Goal: Check status: Check status

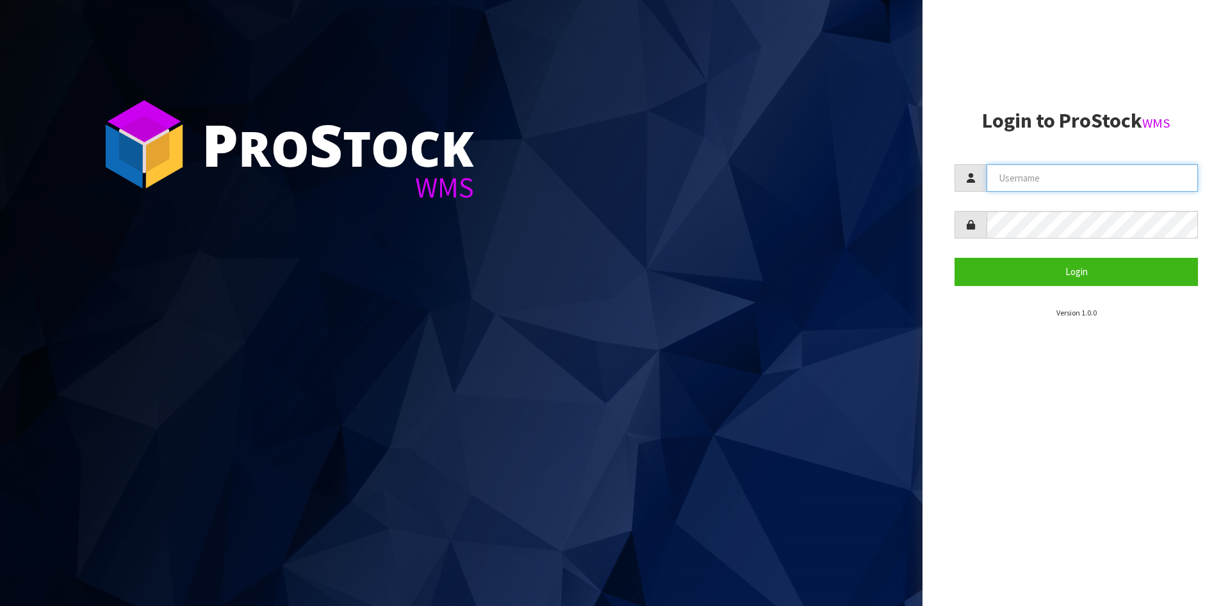
click at [1085, 181] on input "text" at bounding box center [1092, 178] width 211 height 28
type input "[EMAIL_ADDRESS][DOMAIN_NAME]"
click at [955, 258] on button "Login" at bounding box center [1077, 272] width 244 height 28
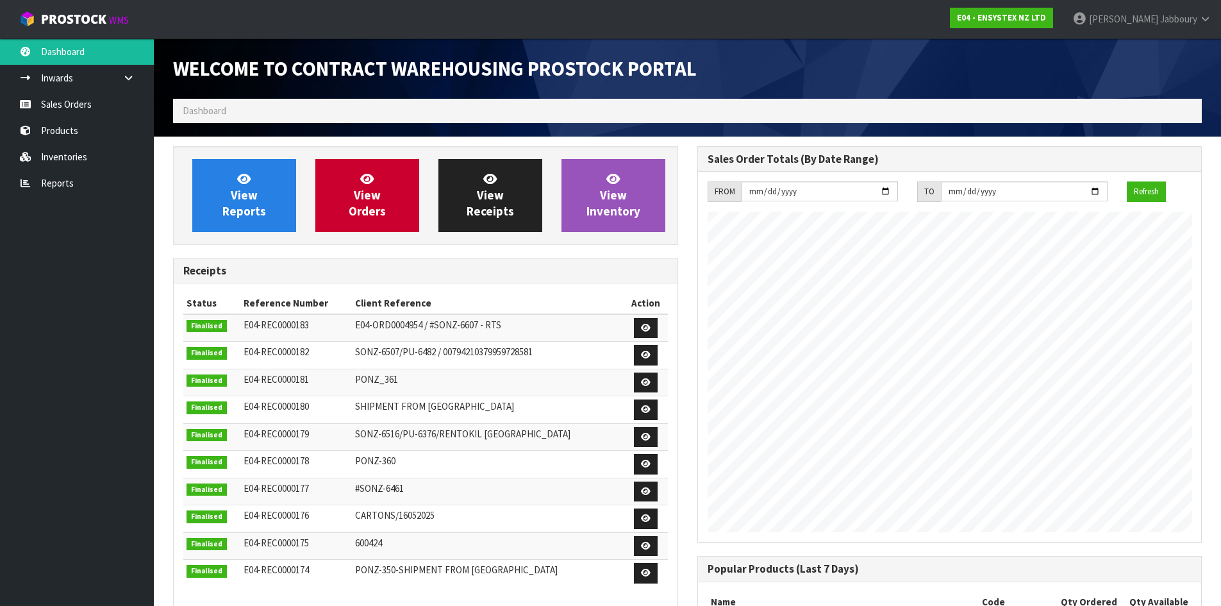
scroll to position [711, 524]
click at [370, 193] on span "View Orders" at bounding box center [367, 195] width 37 height 48
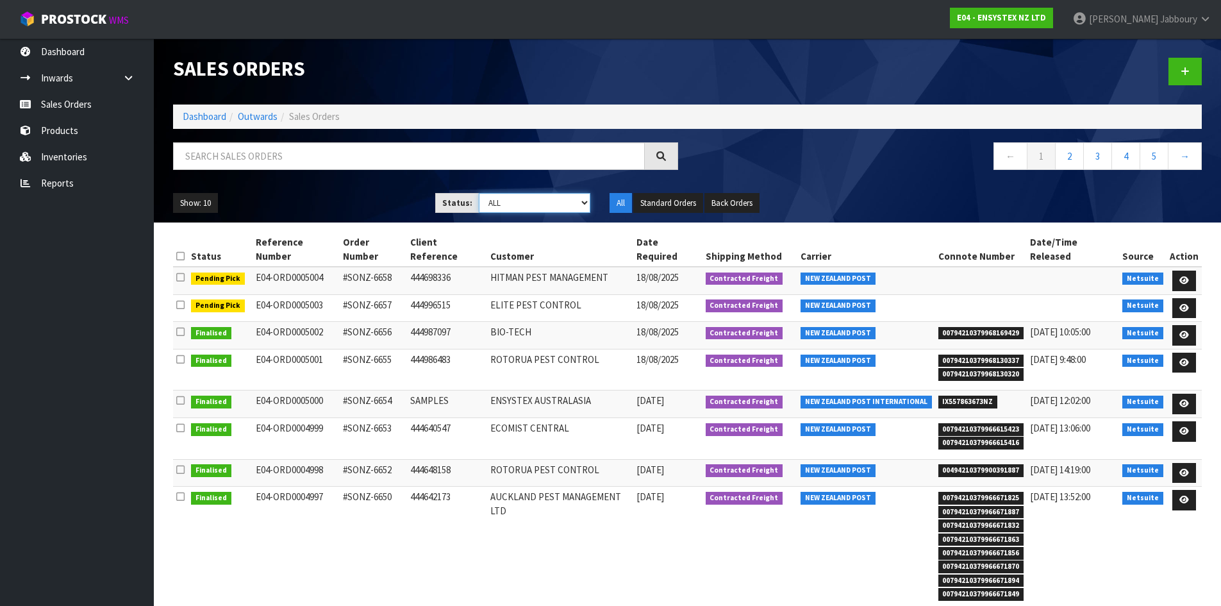
click at [577, 198] on select "Draft Pending Allocated Pending Pick Goods Picked Goods Packed Pending Charges …" at bounding box center [535, 203] width 112 height 20
click at [479, 193] on select "Draft Pending Allocated Pending Pick Goods Picked Goods Packed Pending Charges …" at bounding box center [535, 203] width 112 height 20
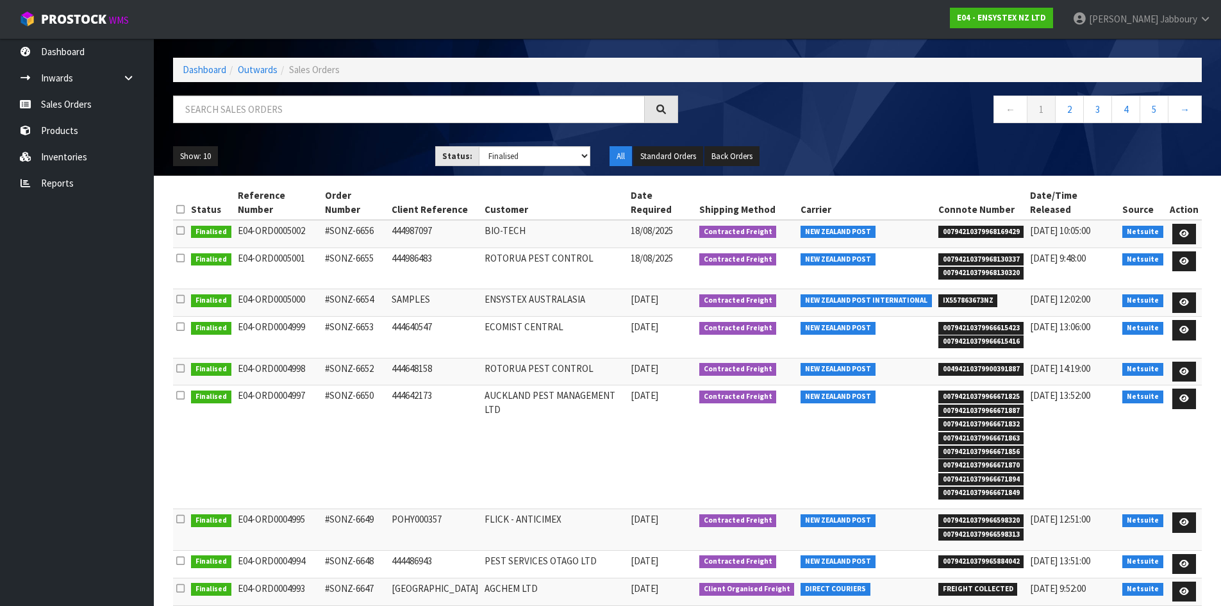
scroll to position [103, 0]
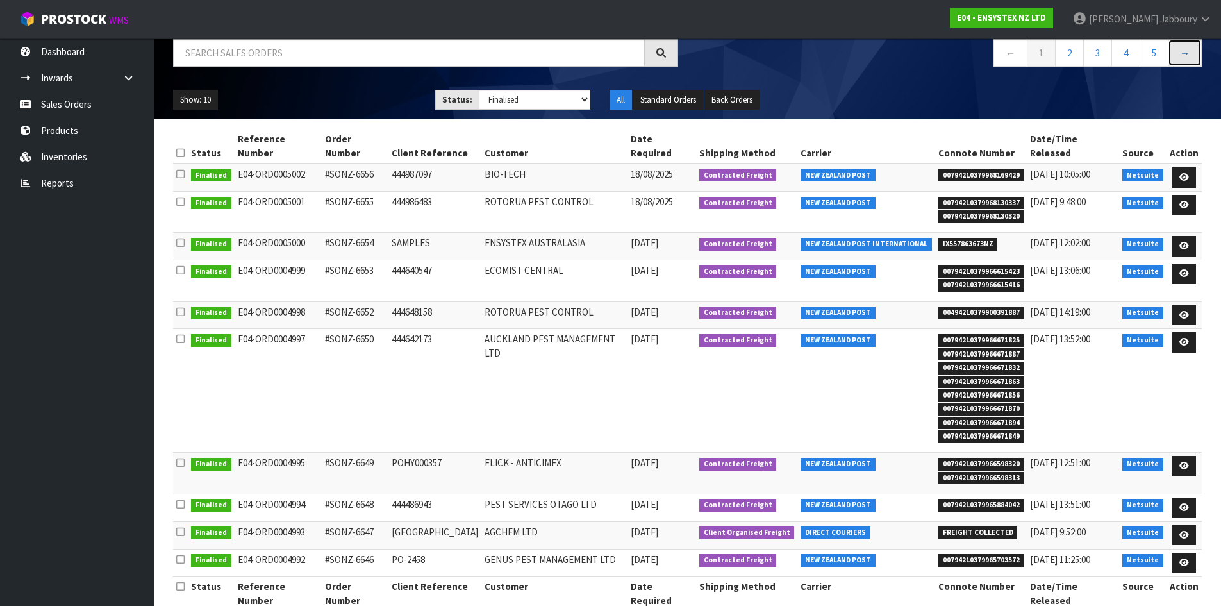
click at [1192, 49] on link "→" at bounding box center [1185, 53] width 34 height 28
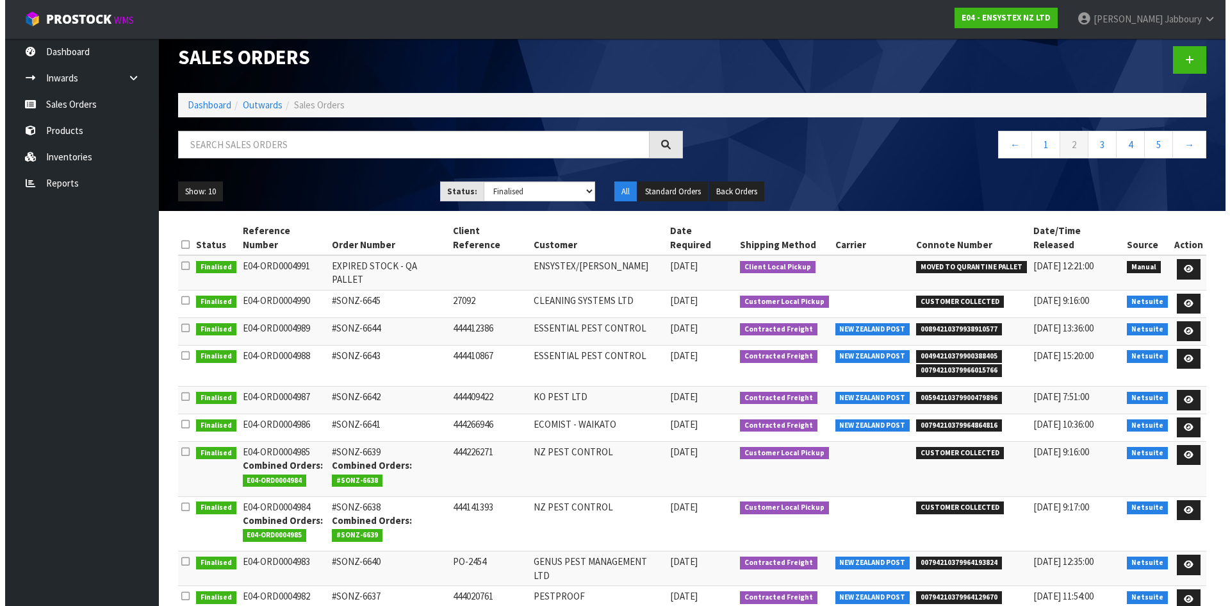
scroll to position [0, 0]
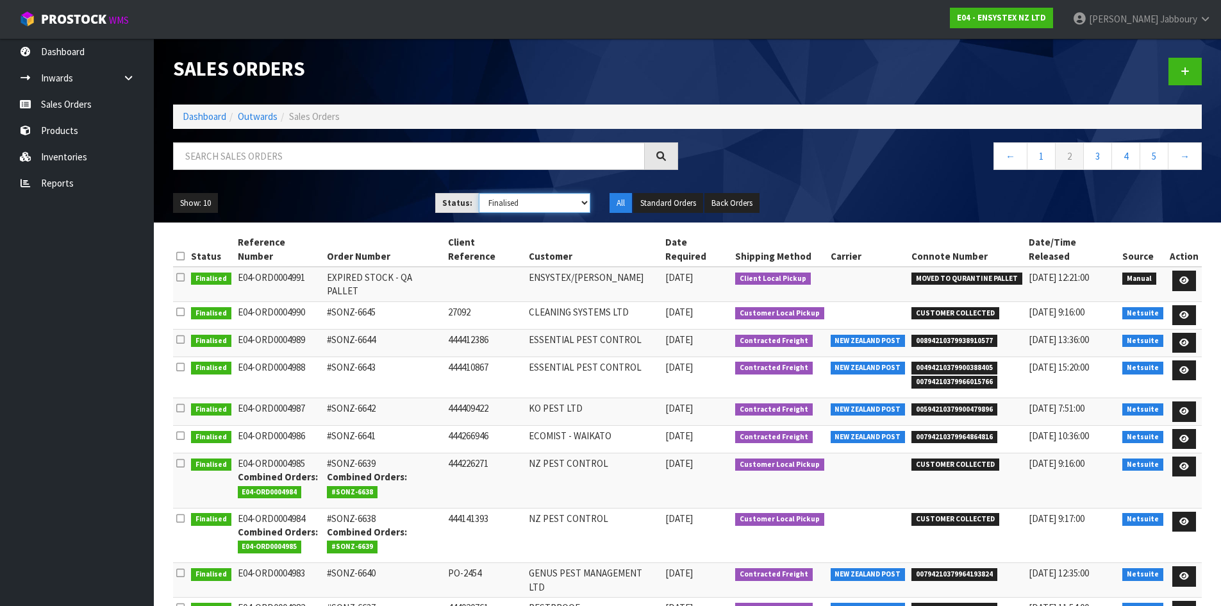
click at [543, 202] on select "Draft Pending Allocated Pending Pick Goods Picked Goods Packed Pending Charges …" at bounding box center [535, 203] width 112 height 20
select select "string:ALL"
click at [479, 193] on select "Draft Pending Allocated Pending Pick Goods Picked Goods Packed Pending Charges …" at bounding box center [535, 203] width 112 height 20
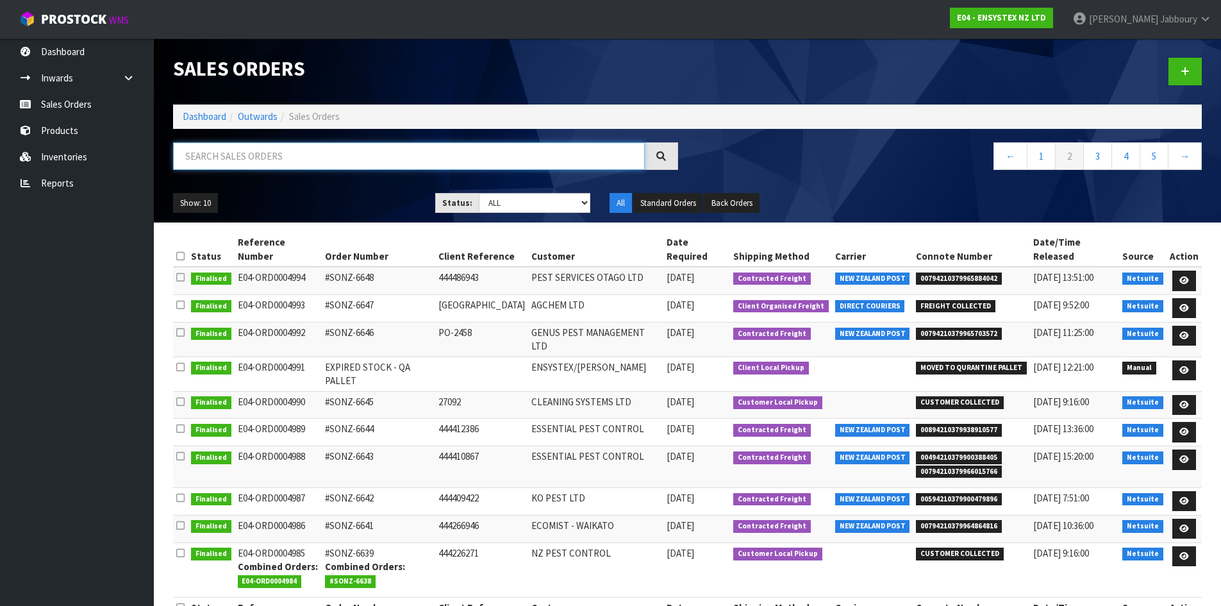
click at [312, 163] on input "text" at bounding box center [409, 156] width 472 height 28
click at [217, 152] on input "text" at bounding box center [409, 156] width 472 height 28
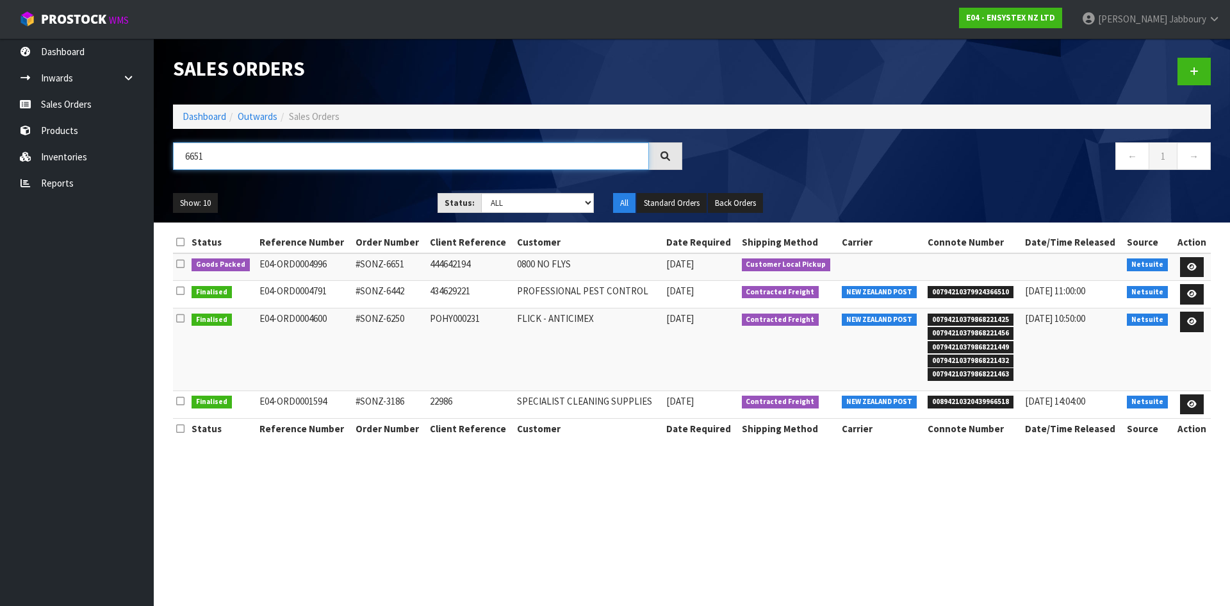
type input "6651"
click at [1205, 15] on span "Jabboury" at bounding box center [1188, 19] width 37 height 12
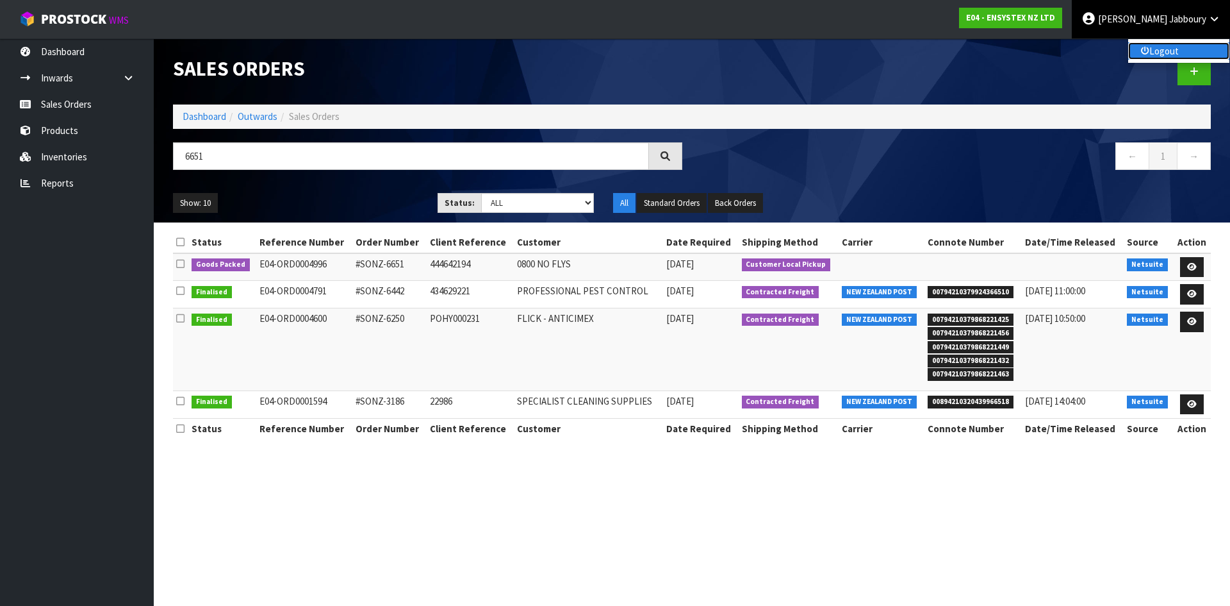
click at [1181, 49] on link "Logout" at bounding box center [1179, 50] width 101 height 17
